Goal: Entertainment & Leisure: Consume media (video, audio)

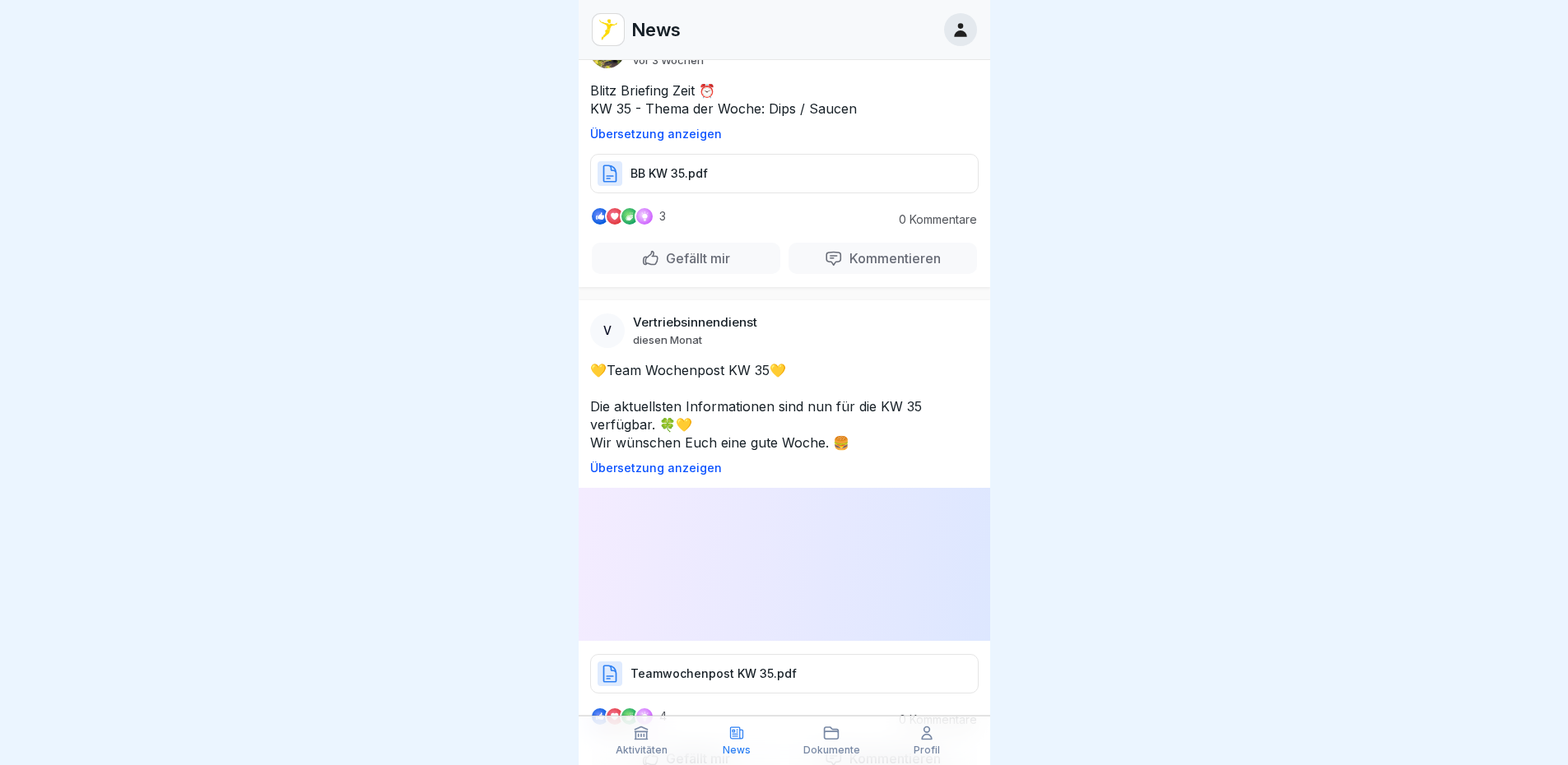
scroll to position [26640, 0]
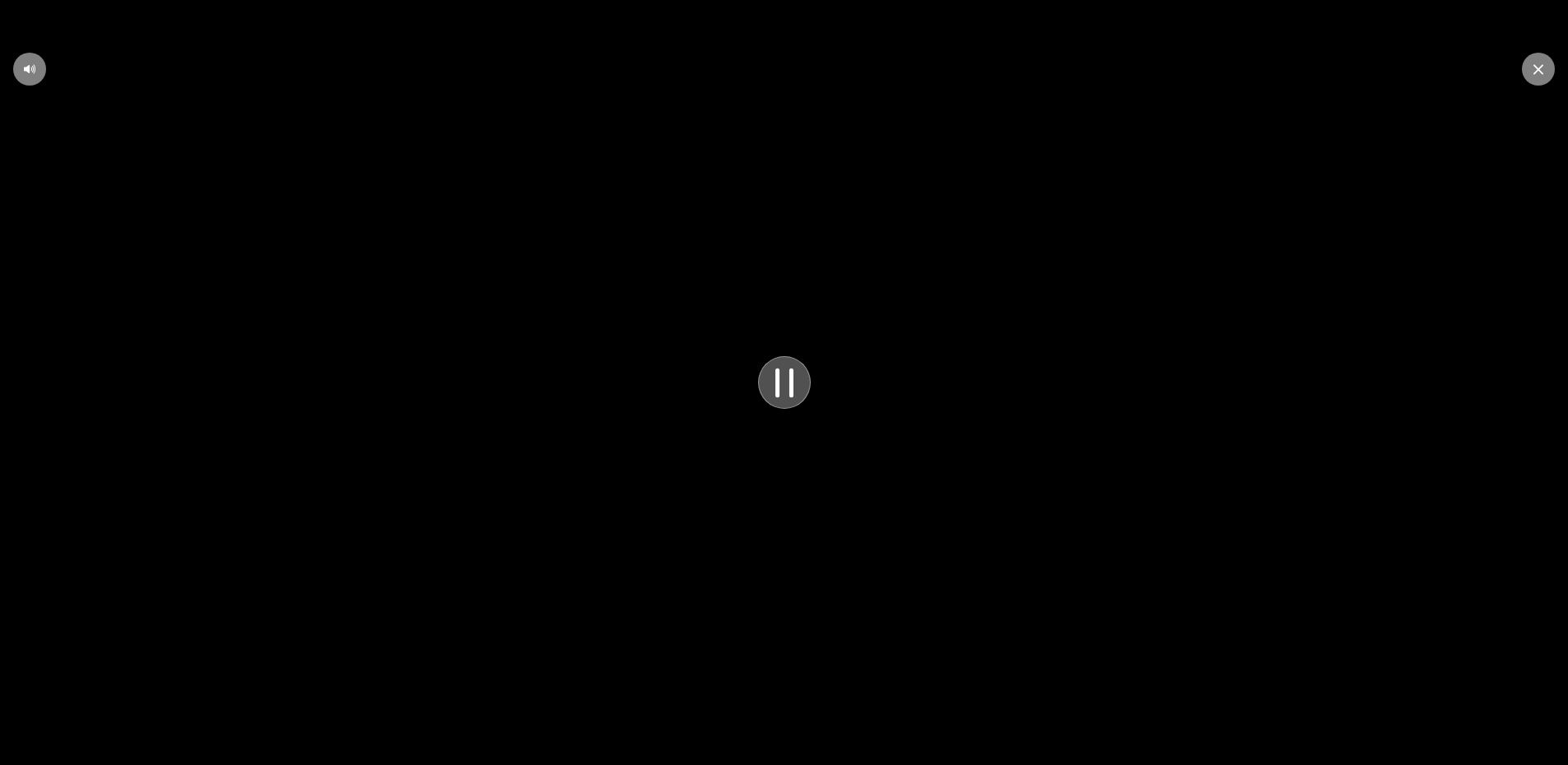
click at [785, 443] on video at bounding box center [784, 382] width 1568 height 765
click at [786, 378] on icon at bounding box center [784, 383] width 44 height 45
click at [31, 68] on icon at bounding box center [29, 69] width 13 height 13
click at [27, 72] on icon at bounding box center [29, 69] width 13 height 13
click at [807, 379] on div at bounding box center [784, 383] width 53 height 53
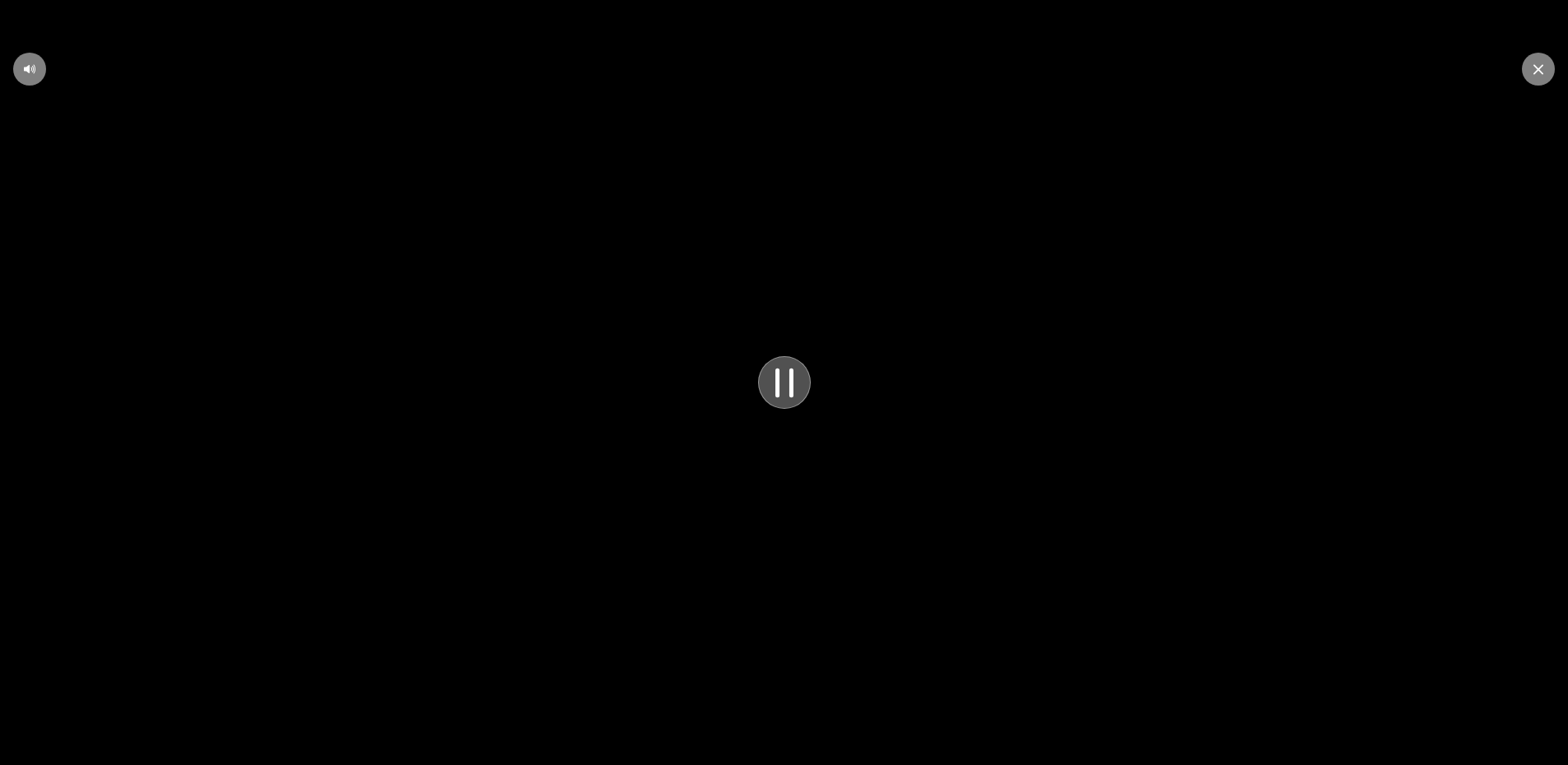
click at [806, 379] on icon at bounding box center [784, 383] width 44 height 45
drag, startPoint x: 1232, startPoint y: 312, endPoint x: 1272, endPoint y: 339, distance: 48.3
click at [1232, 312] on video at bounding box center [784, 382] width 1568 height 765
click at [1546, 74] on div at bounding box center [1537, 69] width 32 height 32
